Goal: Task Accomplishment & Management: Complete application form

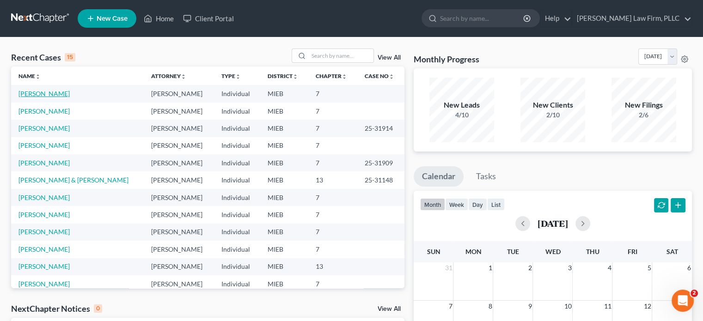
click at [31, 95] on link "[PERSON_NAME]" at bounding box center [43, 94] width 51 height 8
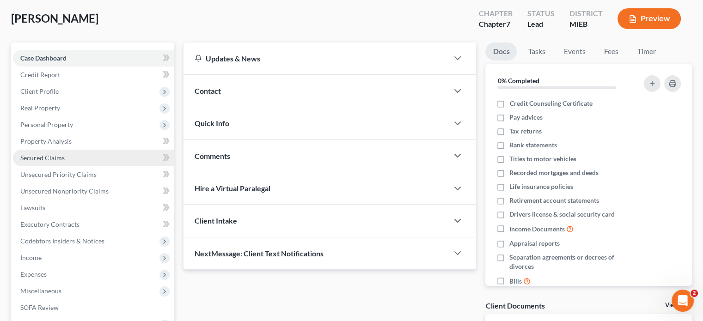
scroll to position [174, 0]
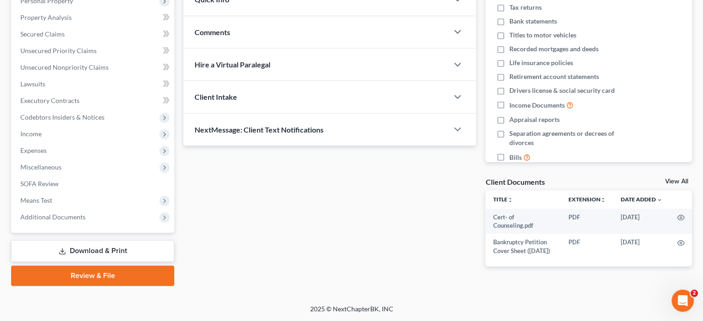
click at [104, 273] on link "Review & File" at bounding box center [92, 276] width 163 height 20
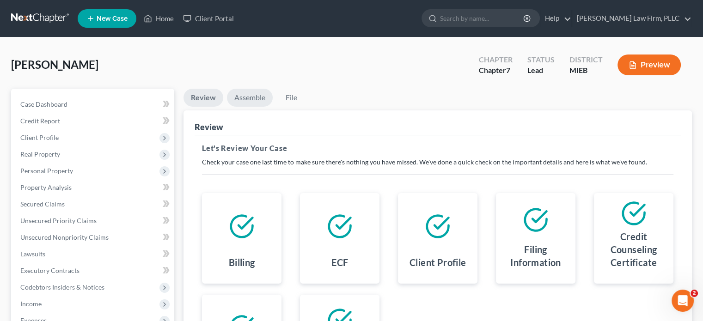
click at [257, 96] on link "Assemble" at bounding box center [250, 98] width 46 height 18
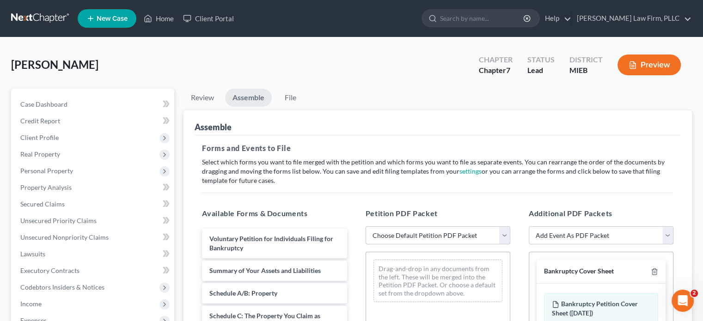
click at [505, 232] on select "Choose Default Petition PDF Packet Emergency Filing (Voluntary Petition and Cre…" at bounding box center [438, 236] width 145 height 18
select select "2"
click at [366, 227] on select "Choose Default Petition PDF Packet Emergency Filing (Voluntary Petition and Cre…" at bounding box center [438, 236] width 145 height 18
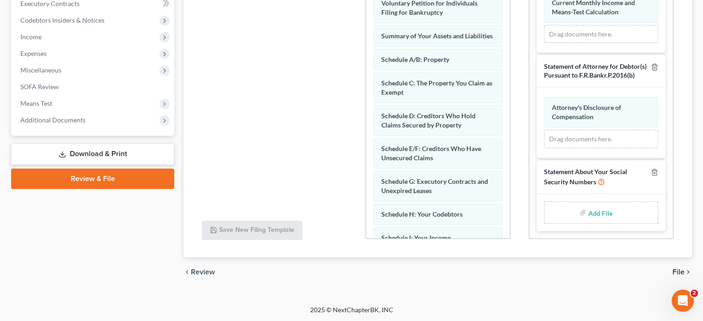
scroll to position [451, 0]
click at [593, 214] on input "file" at bounding box center [599, 212] width 22 height 17
type input "C:\fakepath\Statement of Soc. Sec. Number.pdf"
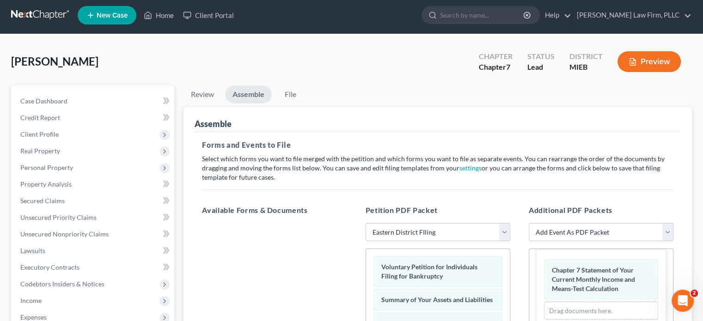
scroll to position [0, 0]
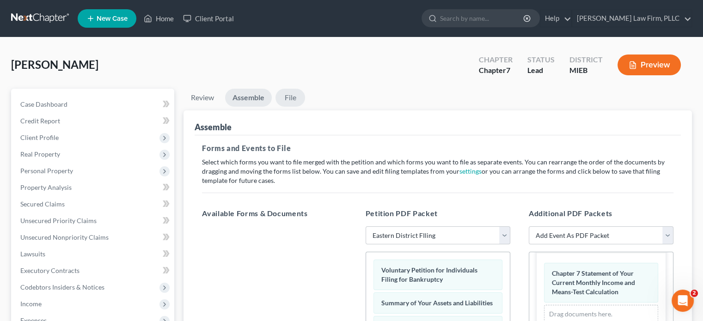
click at [299, 99] on link "File" at bounding box center [291, 98] width 30 height 18
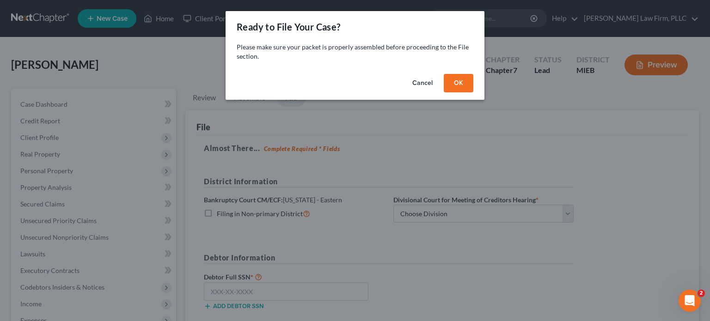
click at [475, 81] on div "Cancel OK" at bounding box center [355, 85] width 259 height 30
click at [468, 83] on button "OK" at bounding box center [459, 83] width 30 height 18
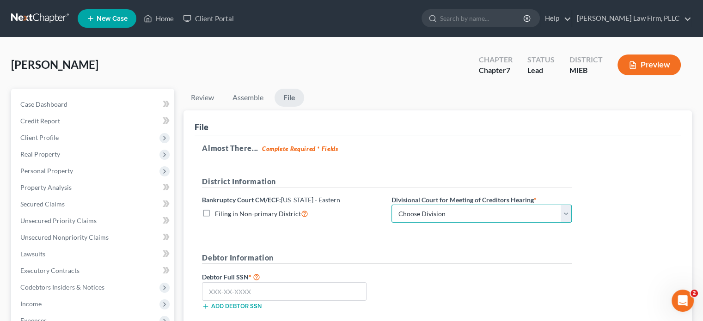
click at [453, 212] on select "Choose Division [GEOGRAPHIC_DATA] [GEOGRAPHIC_DATA] [GEOGRAPHIC_DATA]" at bounding box center [482, 214] width 180 height 18
select select "2"
click at [392, 205] on select "Choose Division [GEOGRAPHIC_DATA] [GEOGRAPHIC_DATA] [GEOGRAPHIC_DATA]" at bounding box center [482, 214] width 180 height 18
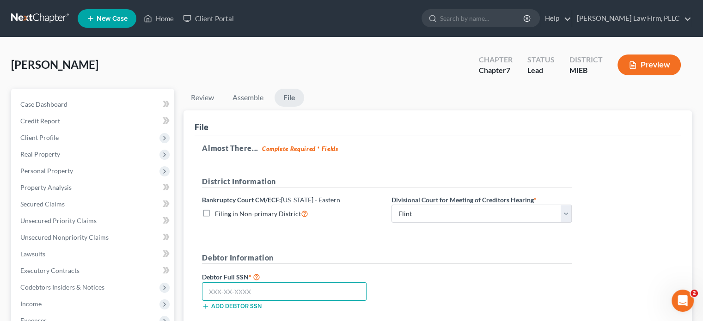
click at [332, 290] on input "text" at bounding box center [284, 292] width 165 height 18
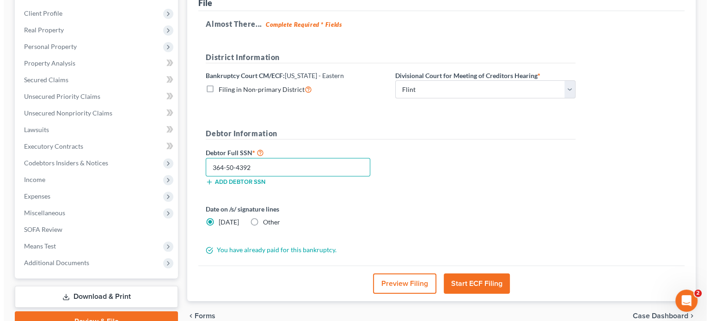
scroll to position [139, 0]
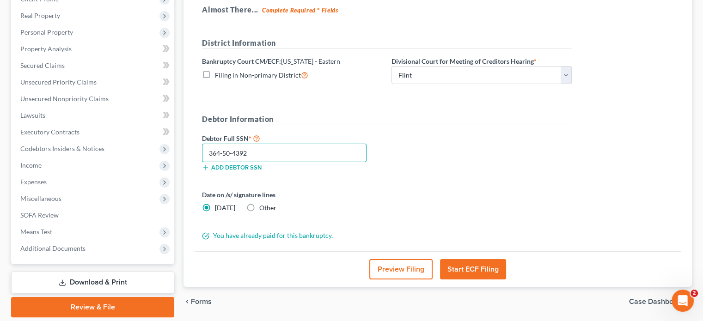
type input "364-50-4392"
click at [480, 271] on button "Start ECF Filing" at bounding box center [473, 269] width 66 height 20
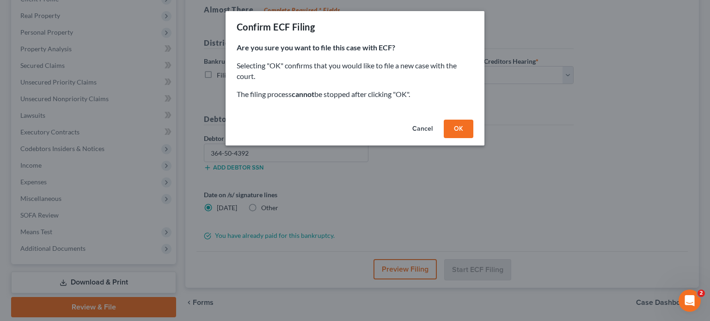
click at [458, 135] on button "OK" at bounding box center [459, 129] width 30 height 18
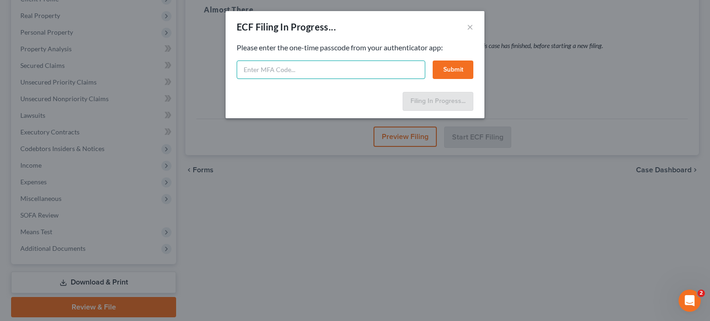
click at [302, 71] on input "text" at bounding box center [331, 70] width 189 height 18
type input "013403"
click at [450, 67] on button "Submit" at bounding box center [453, 70] width 41 height 18
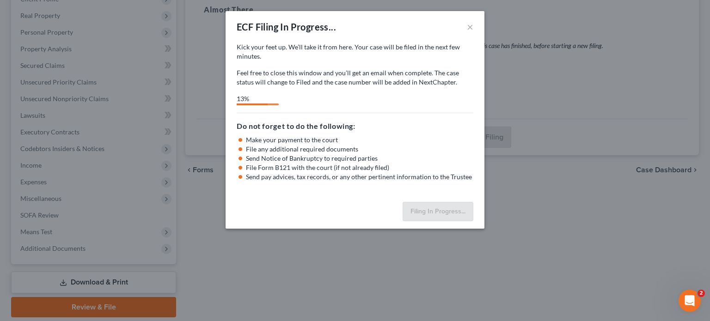
select select "2"
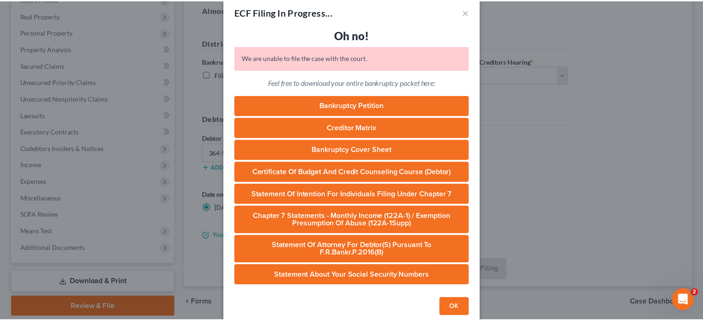
scroll to position [29, 0]
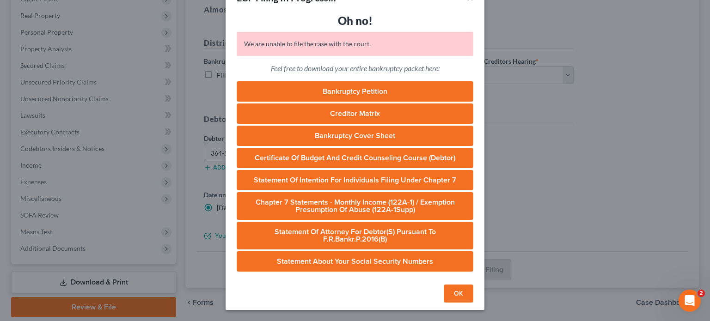
click at [459, 291] on button "OK" at bounding box center [459, 294] width 30 height 18
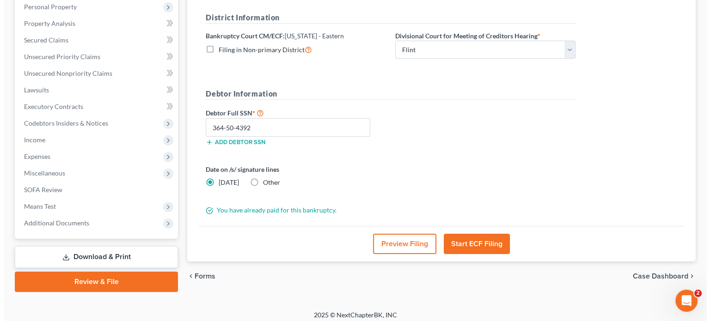
scroll to position [169, 0]
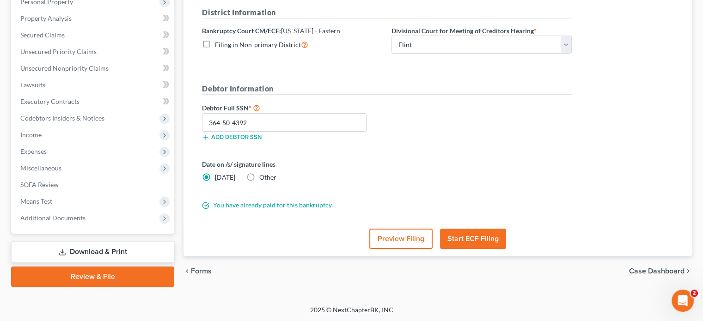
click at [114, 278] on link "Review & File" at bounding box center [92, 277] width 163 height 20
click at [479, 233] on button "Start ECF Filing" at bounding box center [473, 239] width 66 height 20
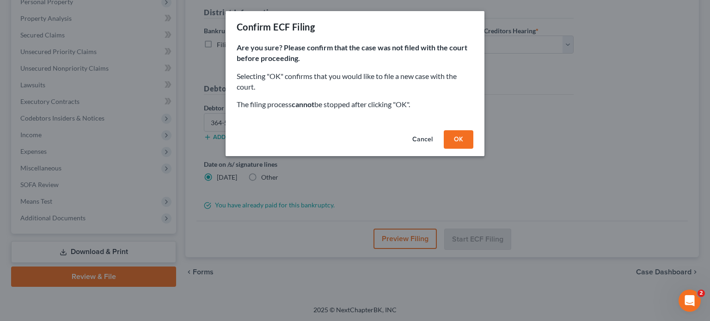
click at [461, 137] on button "OK" at bounding box center [459, 139] width 30 height 18
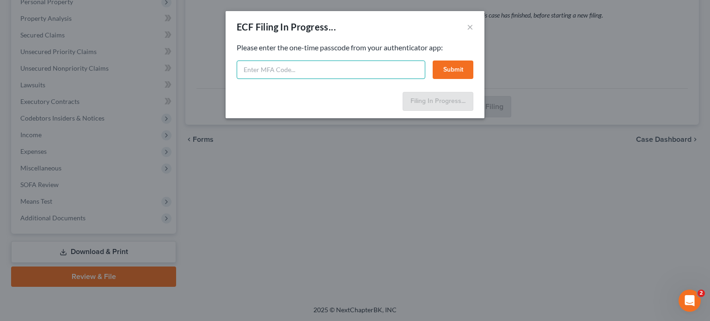
click at [321, 72] on input "text" at bounding box center [331, 70] width 189 height 18
type input "197703"
click at [453, 71] on button "Submit" at bounding box center [453, 70] width 41 height 18
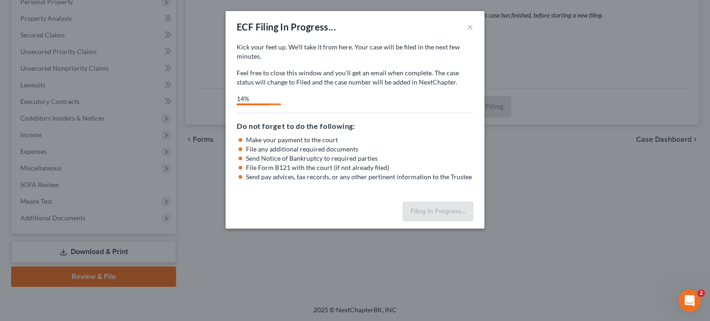
select select "2"
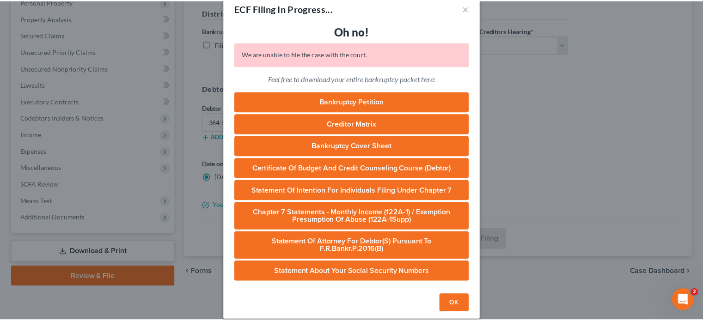
scroll to position [29, 0]
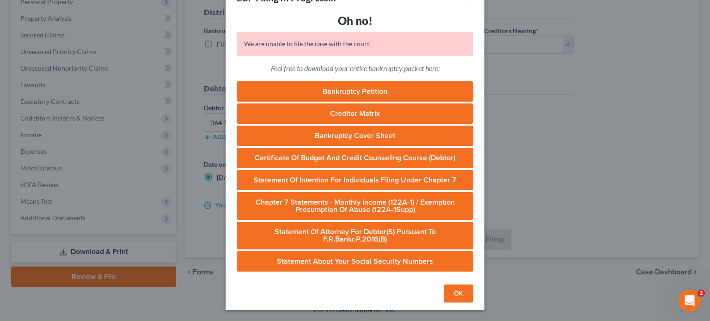
click at [444, 298] on button "OK" at bounding box center [459, 294] width 30 height 18
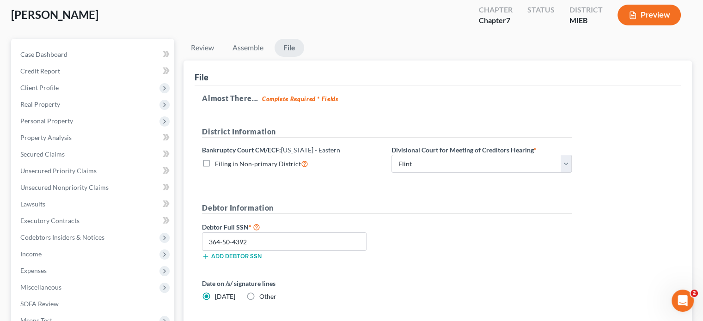
scroll to position [0, 0]
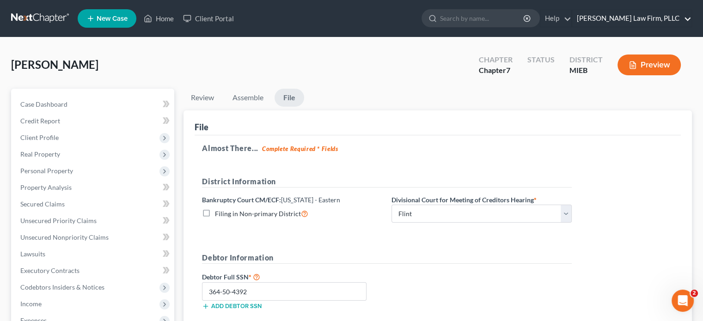
click at [625, 19] on link "[PERSON_NAME] Law Firm, PLLC" at bounding box center [632, 18] width 119 height 17
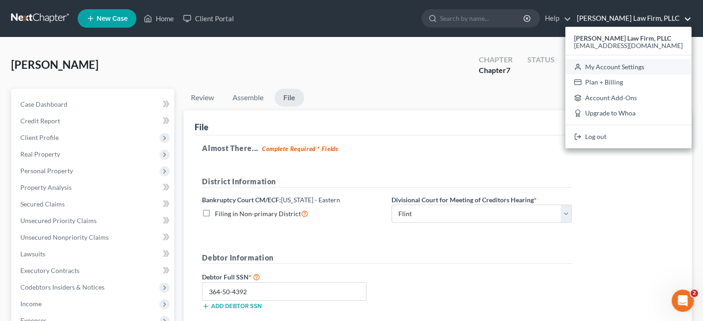
click at [629, 61] on link "My Account Settings" at bounding box center [629, 67] width 126 height 16
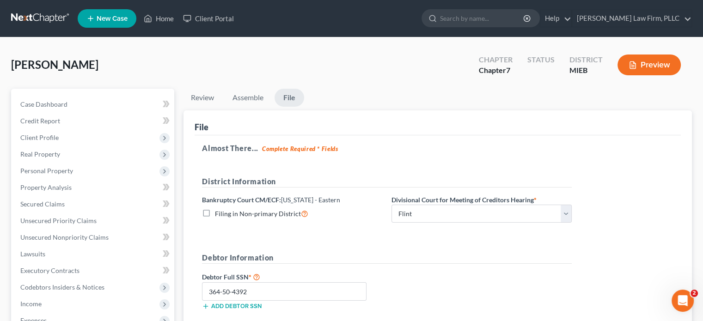
select select "24"
select select "23"
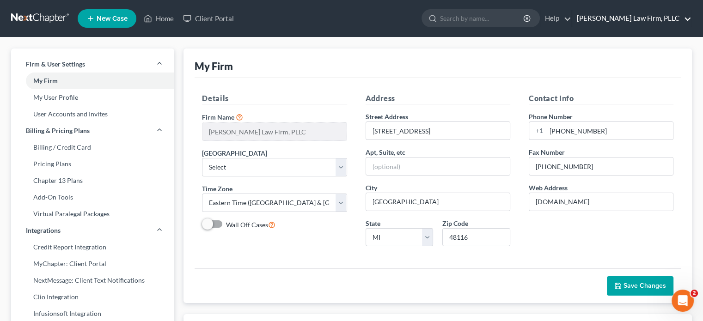
click at [660, 19] on link "[PERSON_NAME] Law Firm, PLLC" at bounding box center [632, 18] width 119 height 17
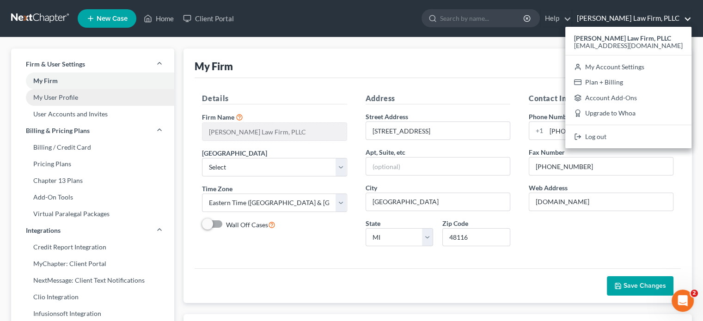
click at [72, 99] on link "My User Profile" at bounding box center [92, 97] width 163 height 17
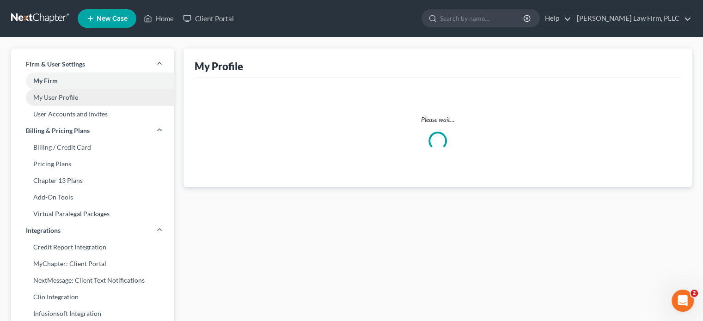
select select "23"
select select "40"
select select "attorney"
select select "0"
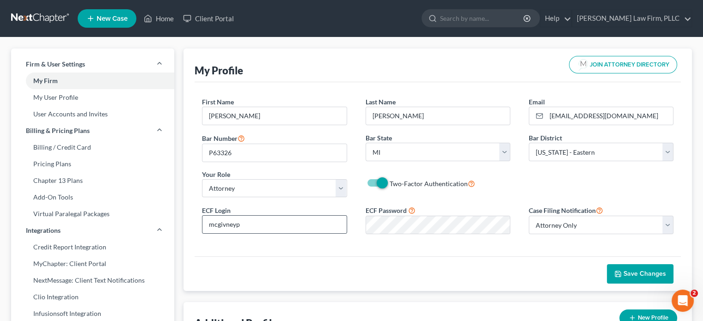
click at [308, 216] on div "mcgivneyp" at bounding box center [274, 225] width 145 height 18
click at [309, 220] on input "mcgivneyp" at bounding box center [275, 225] width 144 height 18
click at [640, 274] on span "Save Changes" at bounding box center [645, 274] width 43 height 8
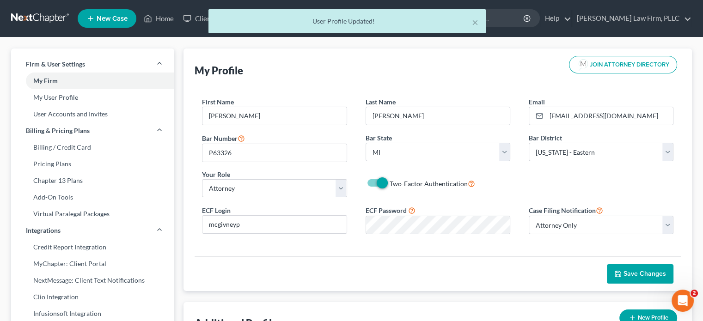
click at [161, 16] on div "× User Profile Updated!" at bounding box center [346, 23] width 703 height 29
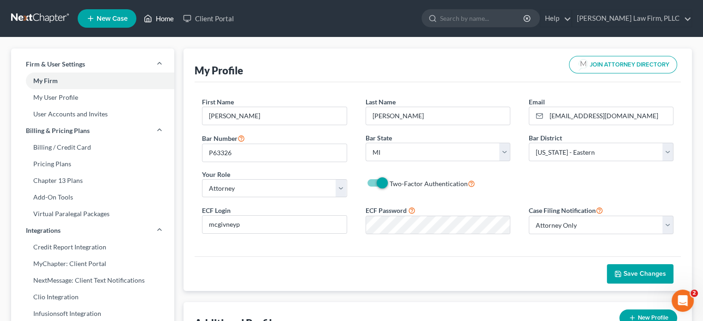
click at [154, 18] on link "Home" at bounding box center [158, 18] width 39 height 17
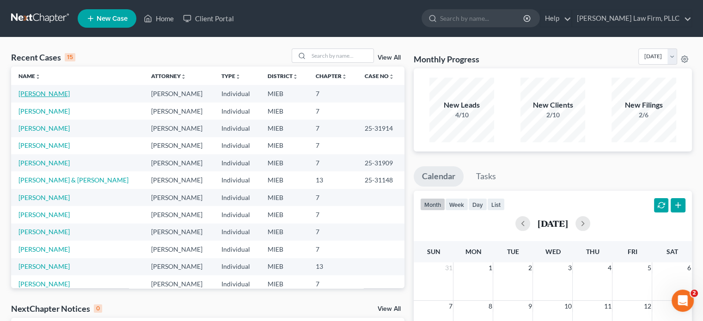
click at [39, 91] on link "[PERSON_NAME]" at bounding box center [43, 94] width 51 height 8
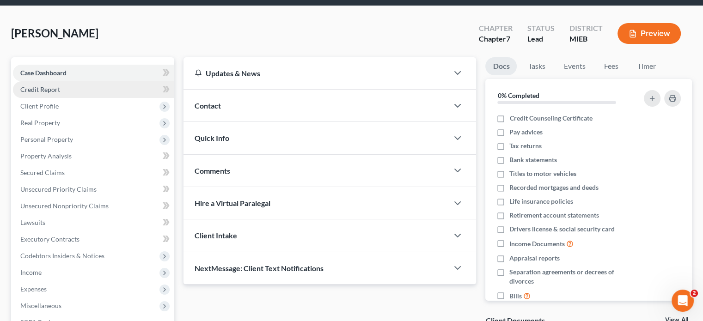
scroll to position [174, 0]
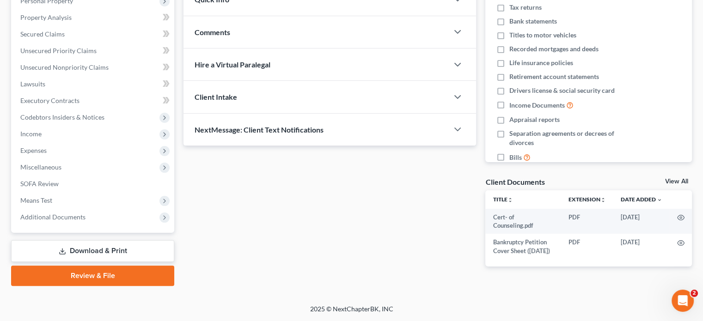
click at [117, 268] on link "Review & File" at bounding box center [92, 276] width 163 height 20
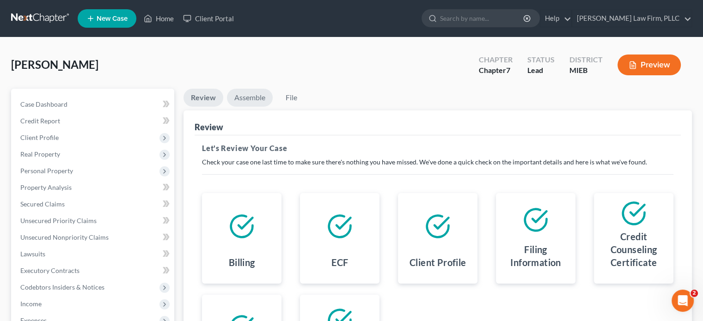
click at [253, 97] on link "Assemble" at bounding box center [250, 98] width 46 height 18
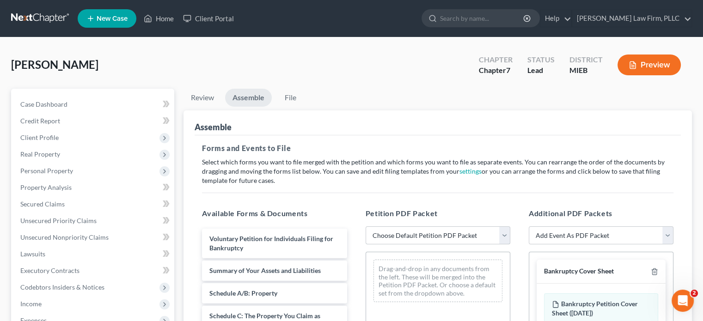
click at [503, 236] on select "Choose Default Petition PDF Packet Emergency Filing (Voluntary Petition and Cre…" at bounding box center [438, 236] width 145 height 18
select select "2"
click at [366, 227] on select "Choose Default Petition PDF Packet Emergency Filing (Voluntary Petition and Cre…" at bounding box center [438, 236] width 145 height 18
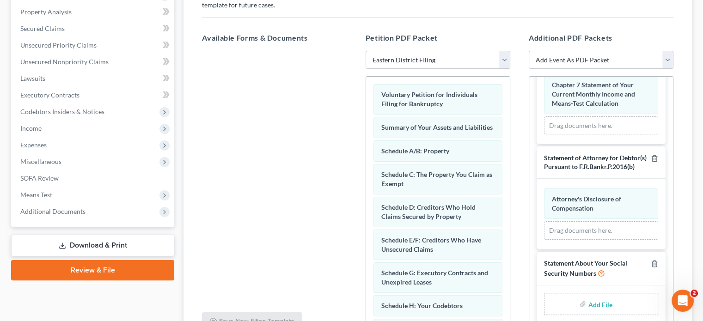
scroll to position [451, 0]
click at [601, 304] on input "file" at bounding box center [599, 304] width 22 height 17
type input "C:\fakepath\Statement of Soc. Sec. Number.pdf"
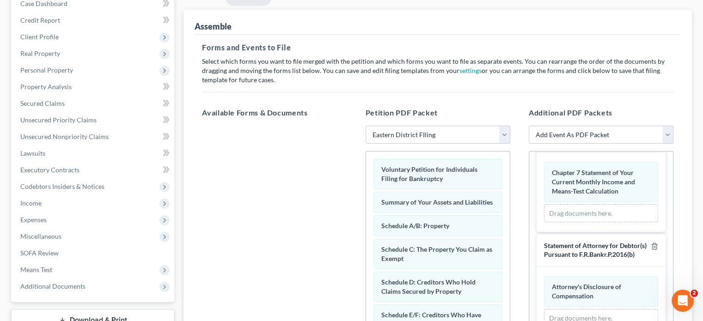
scroll to position [0, 0]
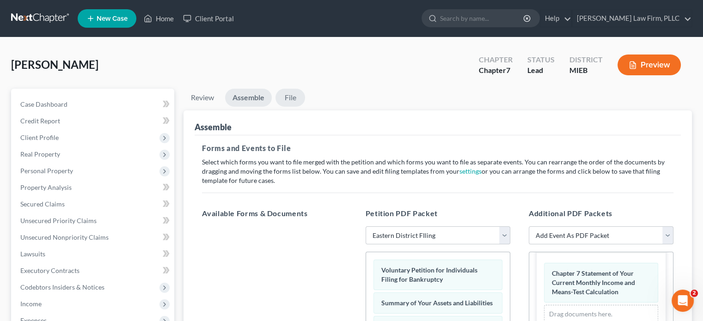
click at [296, 96] on link "File" at bounding box center [291, 98] width 30 height 18
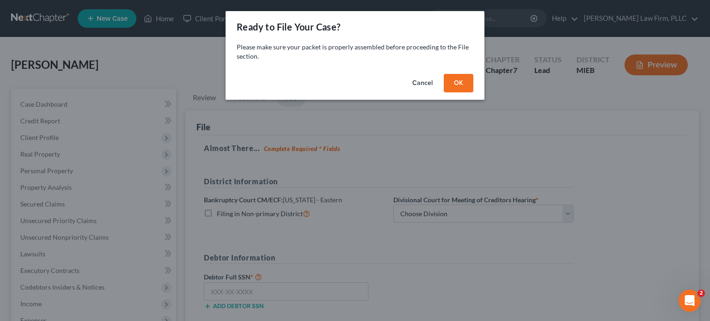
click at [460, 80] on button "OK" at bounding box center [459, 83] width 30 height 18
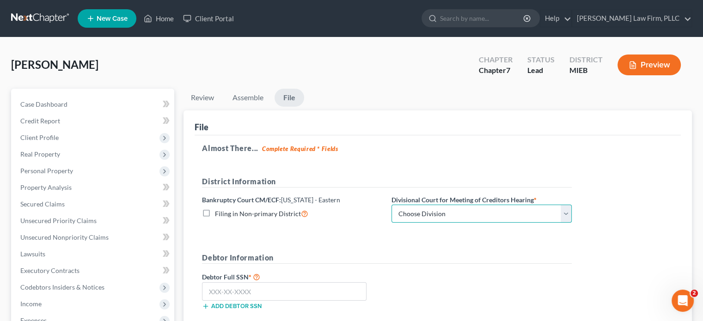
click at [480, 216] on select "Choose Division [GEOGRAPHIC_DATA] [GEOGRAPHIC_DATA] [GEOGRAPHIC_DATA]" at bounding box center [482, 214] width 180 height 18
select select "2"
click at [392, 205] on select "Choose Division [GEOGRAPHIC_DATA] [GEOGRAPHIC_DATA] [GEOGRAPHIC_DATA]" at bounding box center [482, 214] width 180 height 18
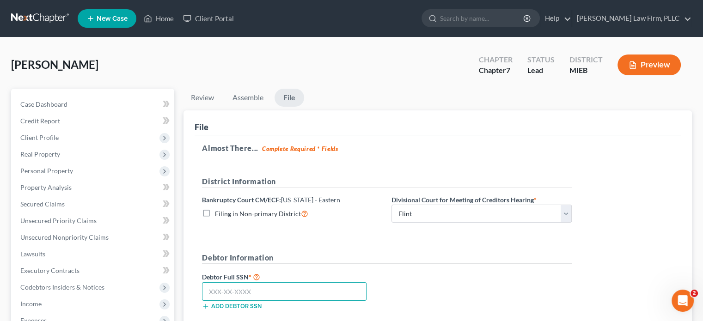
click at [283, 292] on input "text" at bounding box center [284, 292] width 165 height 18
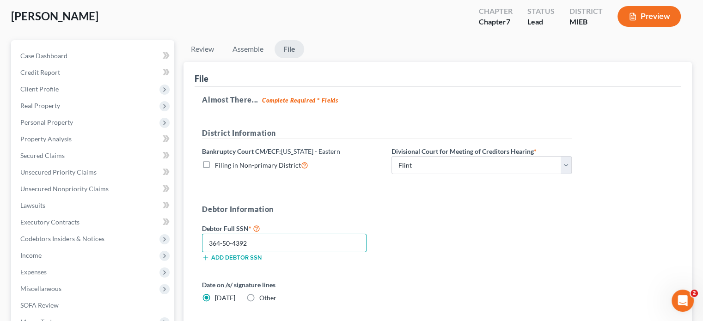
scroll to position [92, 0]
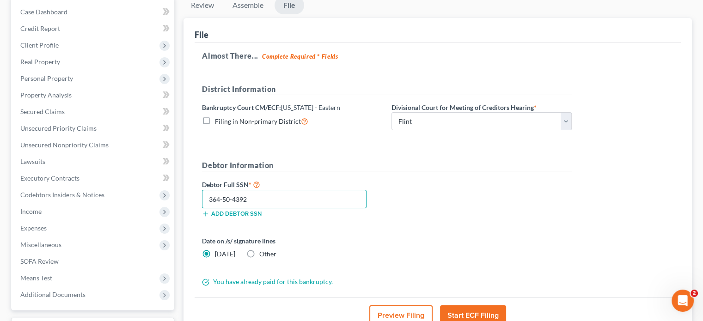
type input "364-50-4392"
click at [465, 311] on button "Start ECF Filing" at bounding box center [473, 316] width 66 height 20
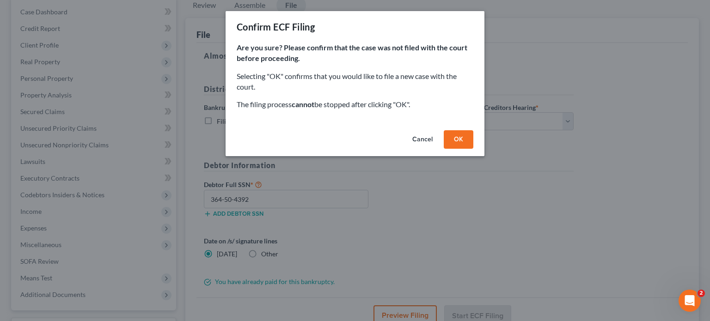
click at [455, 136] on button "OK" at bounding box center [459, 139] width 30 height 18
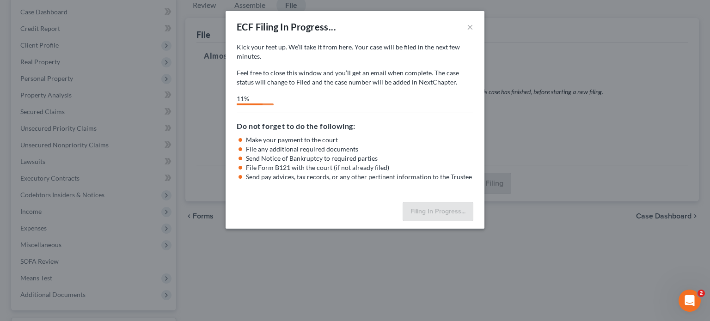
select select "2"
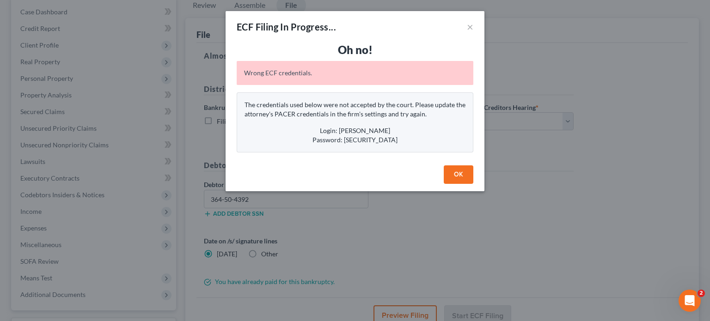
click at [451, 174] on button "OK" at bounding box center [459, 175] width 30 height 18
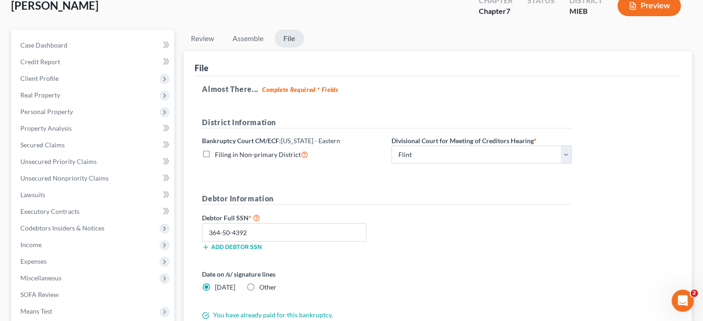
scroll to position [0, 0]
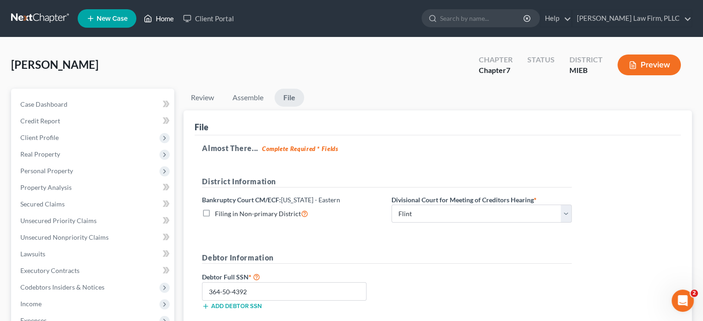
click at [157, 18] on link "Home" at bounding box center [158, 18] width 39 height 17
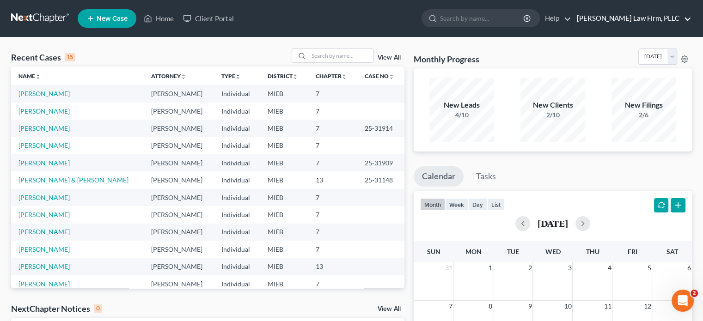
click at [652, 23] on link "[PERSON_NAME] Law Firm, PLLC" at bounding box center [632, 18] width 119 height 17
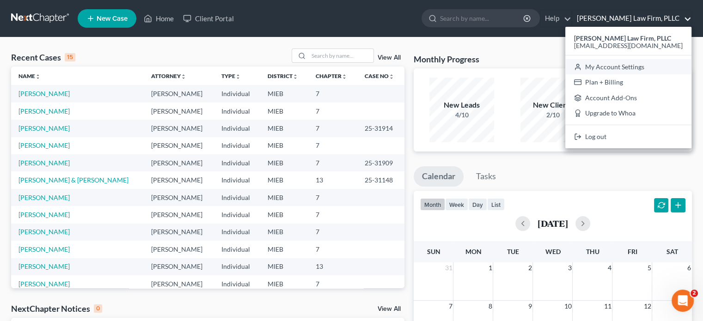
click at [640, 69] on link "My Account Settings" at bounding box center [629, 67] width 126 height 16
select select "40"
select select "24"
select select "23"
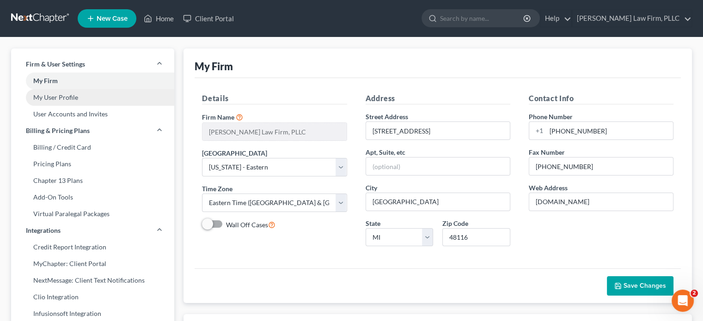
click at [65, 99] on link "My User Profile" at bounding box center [92, 97] width 163 height 17
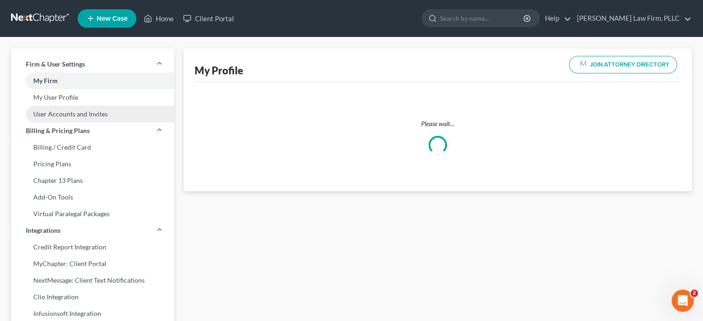
select select "23"
select select "40"
select select "attorney"
select select "0"
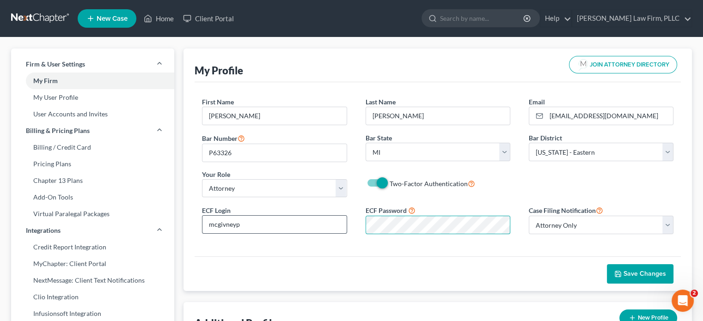
click at [346, 218] on div "ECF Login mcgivneyp ECF Password Case Filing Notification Select Attorney Only …" at bounding box center [438, 223] width 490 height 37
click at [644, 271] on span "Save Changes" at bounding box center [645, 274] width 43 height 8
click at [157, 20] on link "Home" at bounding box center [158, 18] width 39 height 17
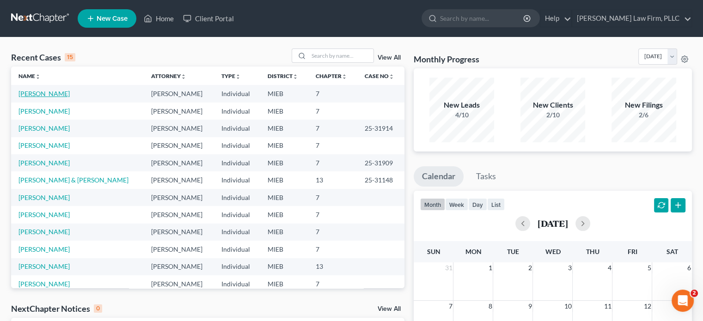
click at [39, 92] on link "[PERSON_NAME]" at bounding box center [43, 94] width 51 height 8
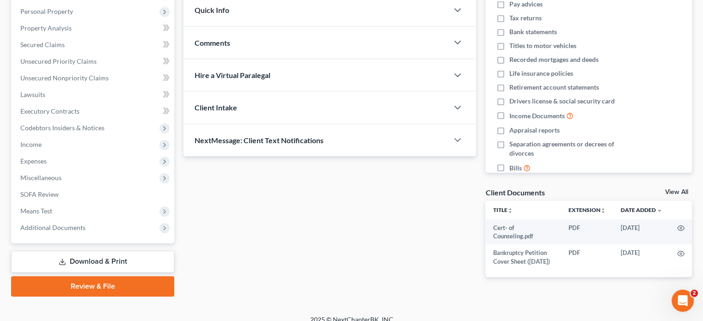
scroll to position [174, 0]
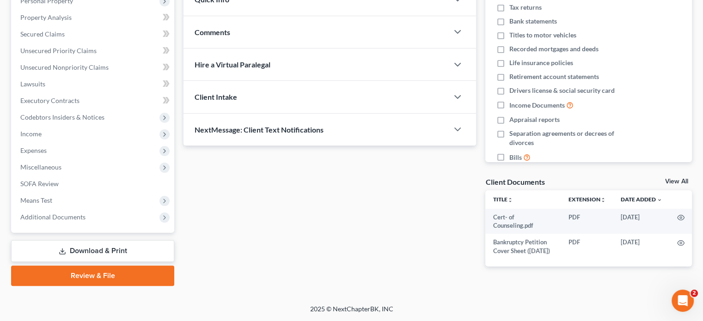
click at [98, 275] on link "Review & File" at bounding box center [92, 276] width 163 height 20
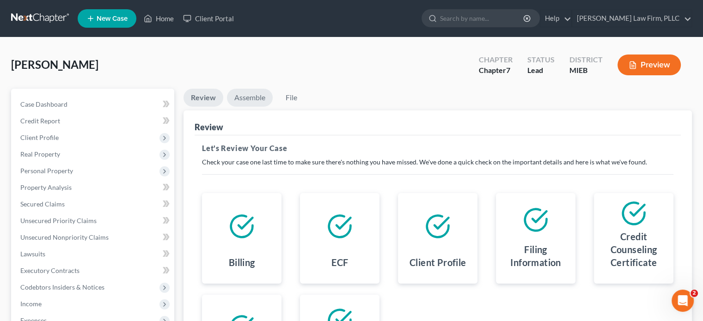
click at [252, 100] on link "Assemble" at bounding box center [250, 98] width 46 height 18
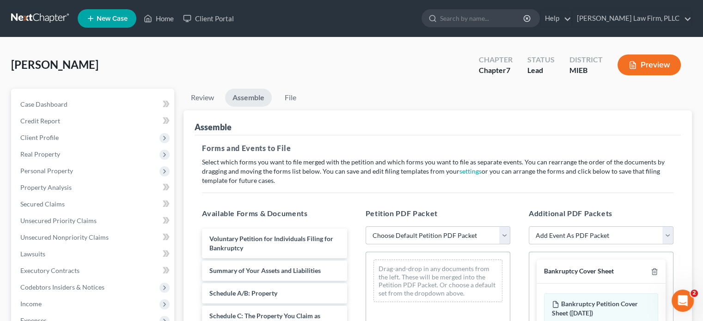
click at [508, 235] on select "Choose Default Petition PDF Packet Emergency Filing (Voluntary Petition and Cre…" at bounding box center [438, 236] width 145 height 18
select select "2"
click at [366, 227] on select "Choose Default Petition PDF Packet Emergency Filing (Voluntary Petition and Cre…" at bounding box center [438, 236] width 145 height 18
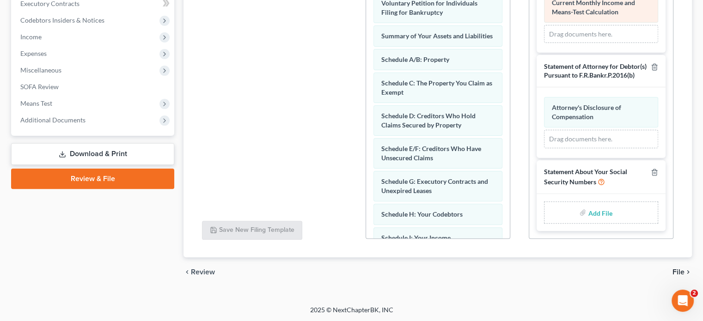
scroll to position [451, 0]
click at [593, 212] on input "file" at bounding box center [599, 212] width 22 height 17
type input "C:\fakepath\Statement of Soc. Sec. Number.pdf"
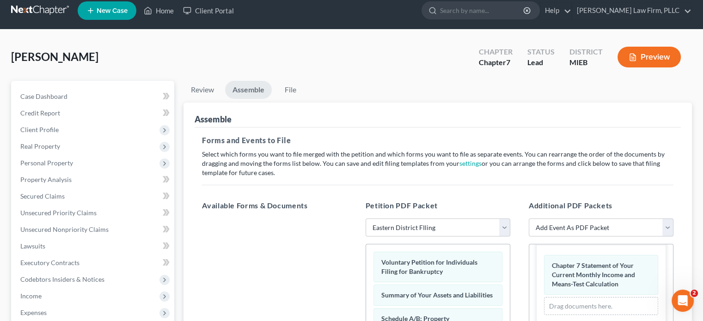
scroll to position [0, 0]
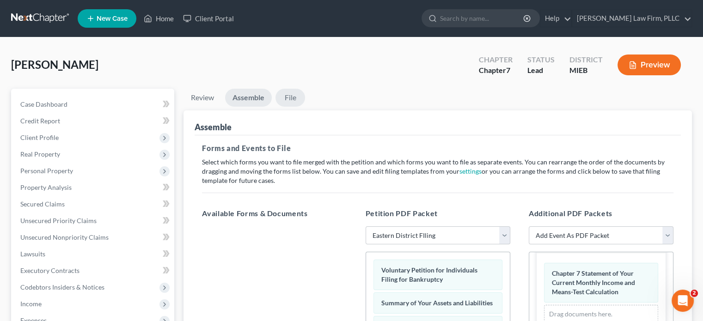
click at [295, 95] on link "File" at bounding box center [291, 98] width 30 height 18
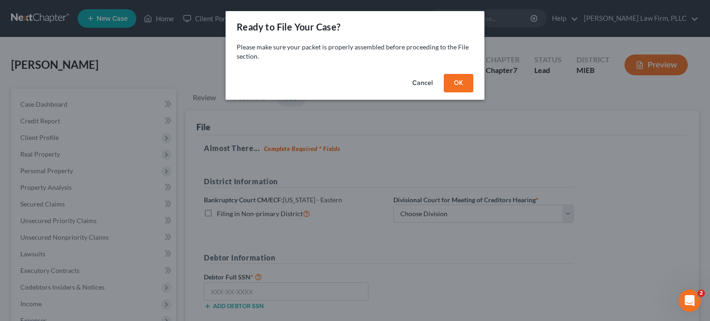
click at [458, 80] on button "OK" at bounding box center [459, 83] width 30 height 18
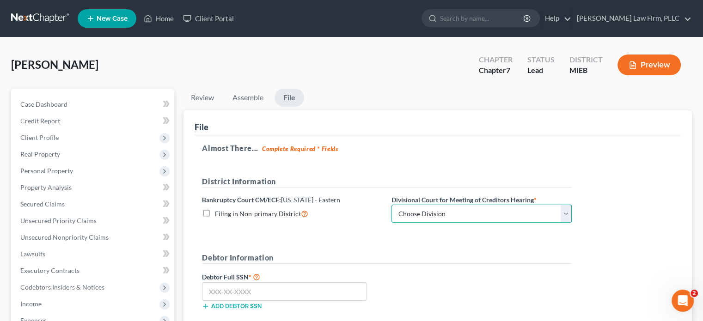
click at [435, 209] on select "Choose Division [GEOGRAPHIC_DATA] [GEOGRAPHIC_DATA] [GEOGRAPHIC_DATA]" at bounding box center [482, 214] width 180 height 18
select select "2"
click at [392, 205] on select "Choose Division [GEOGRAPHIC_DATA] [GEOGRAPHIC_DATA] [GEOGRAPHIC_DATA]" at bounding box center [482, 214] width 180 height 18
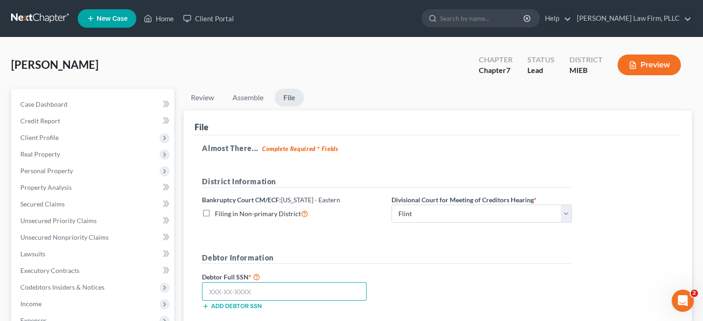
click at [293, 286] on input "text" at bounding box center [284, 292] width 165 height 18
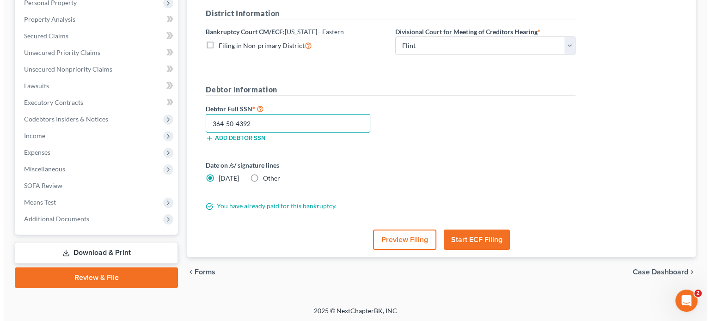
scroll to position [169, 0]
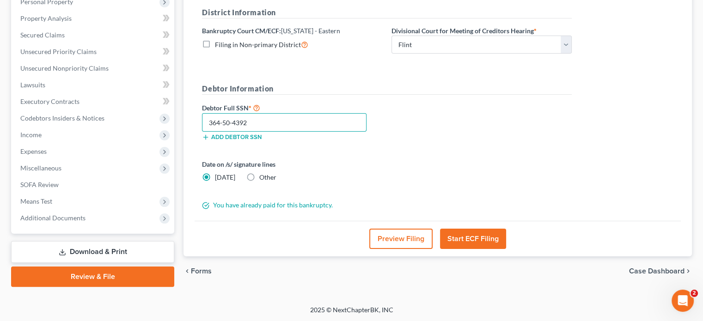
type input "364-50-4392"
click at [484, 238] on button "Start ECF Filing" at bounding box center [473, 239] width 66 height 20
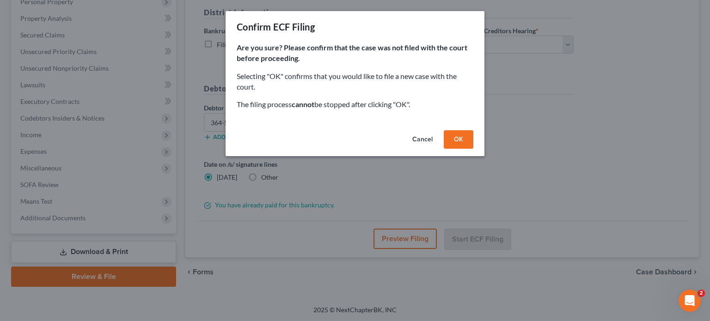
click at [455, 144] on button "OK" at bounding box center [459, 139] width 30 height 18
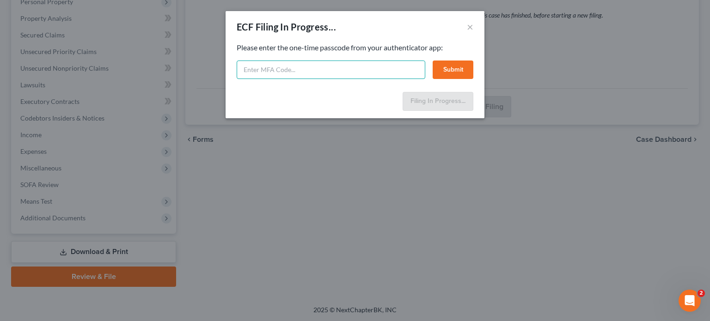
click at [299, 70] on input "text" at bounding box center [331, 70] width 189 height 18
type input "4"
type input "472460"
click at [456, 75] on button "Submit" at bounding box center [453, 70] width 41 height 18
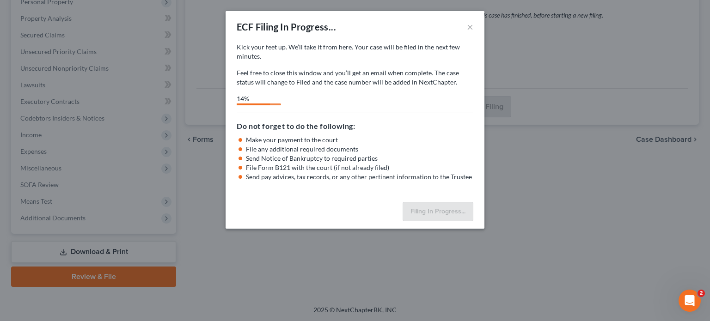
select select "2"
